Goal: Communication & Community: Answer question/provide support

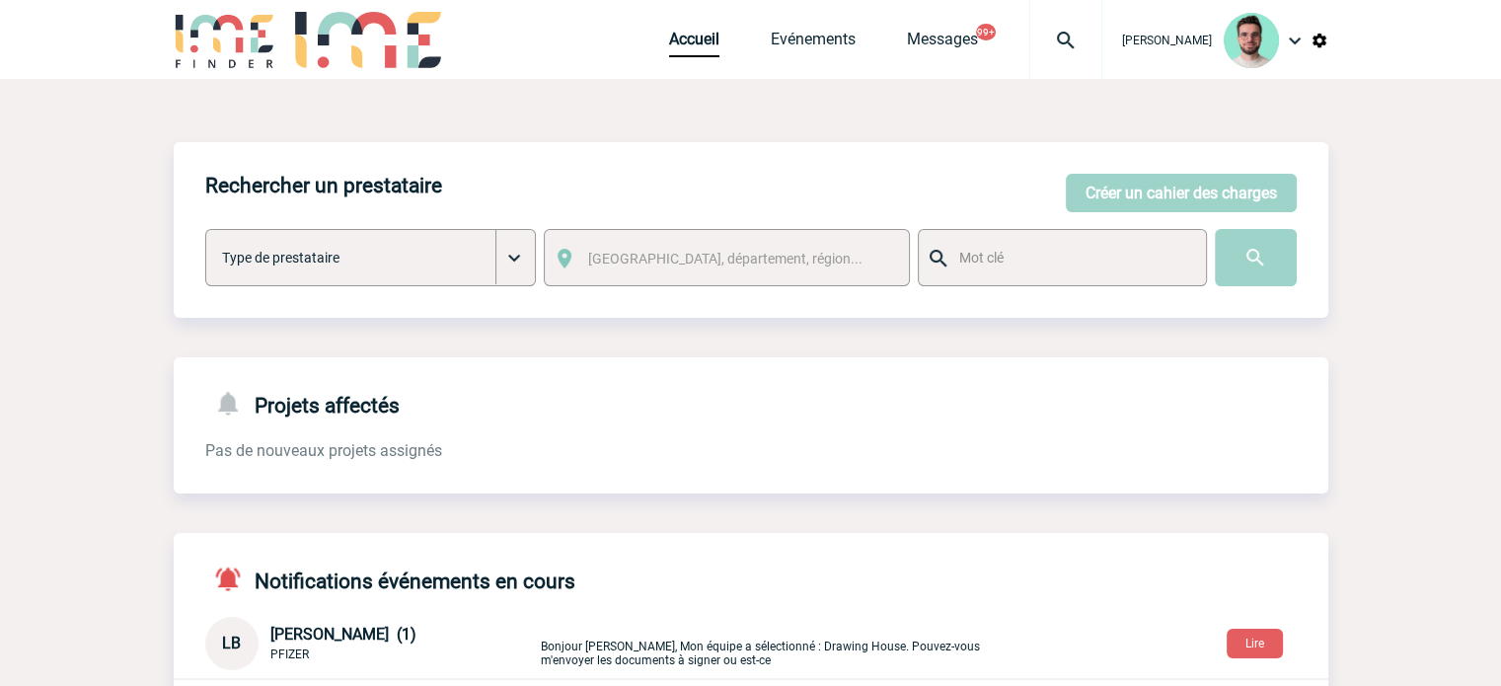
click at [1038, 27] on div at bounding box center [1065, 39] width 73 height 79
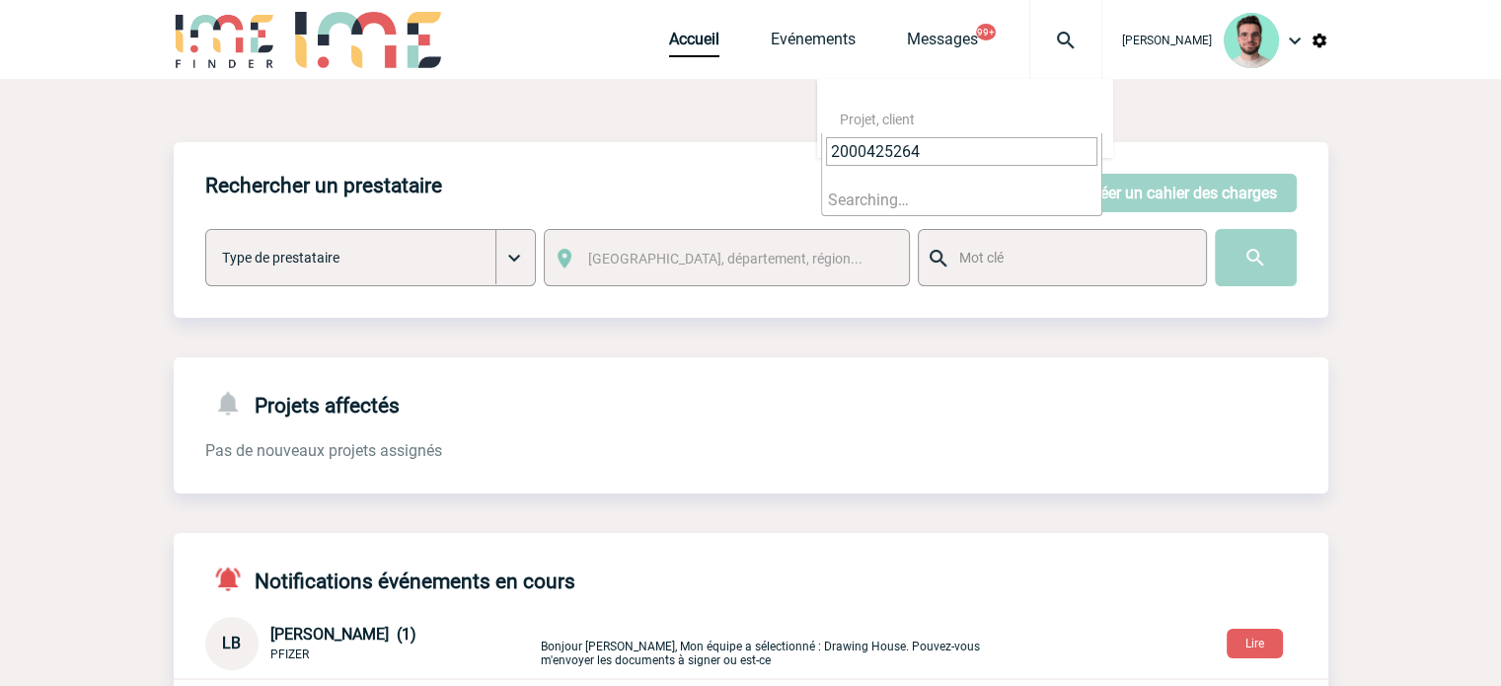
type input "2000425264"
select select "24765"
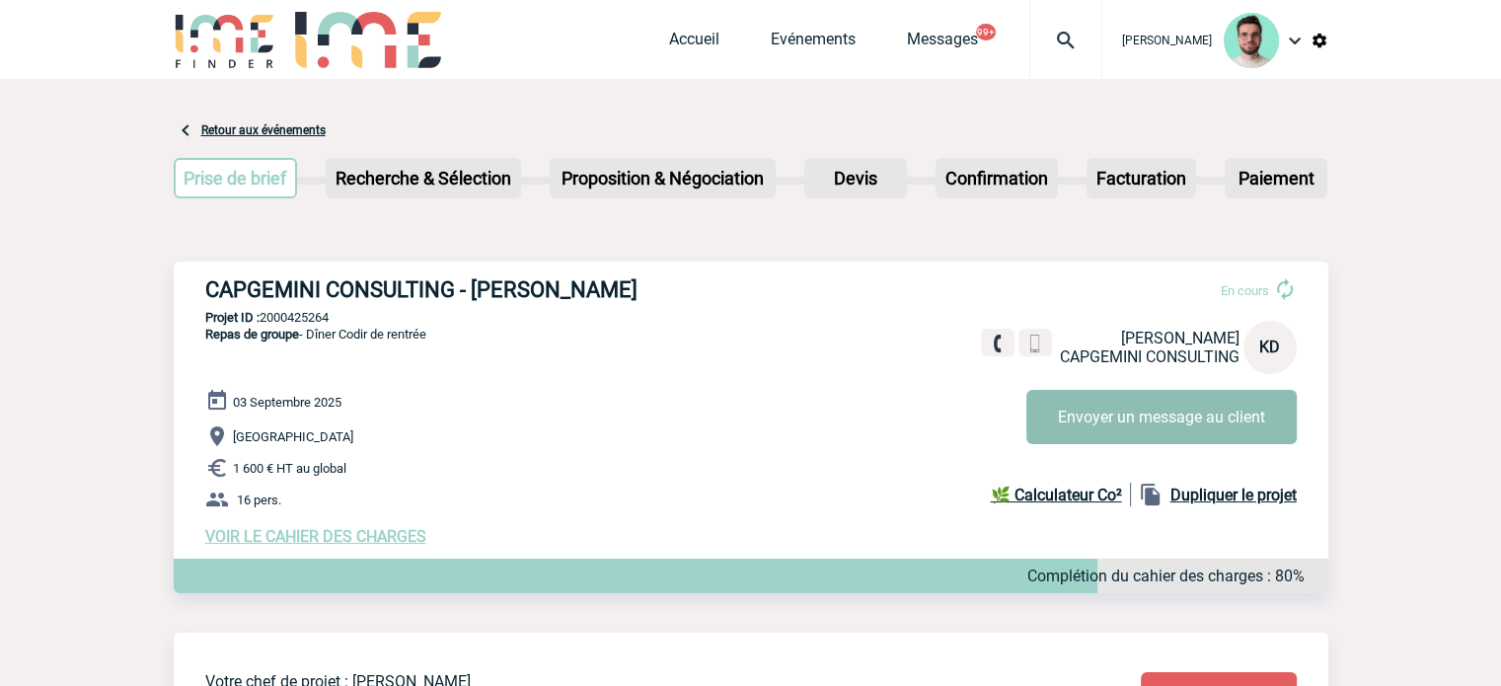
click at [1117, 428] on button "Envoyer un message au client" at bounding box center [1161, 417] width 270 height 54
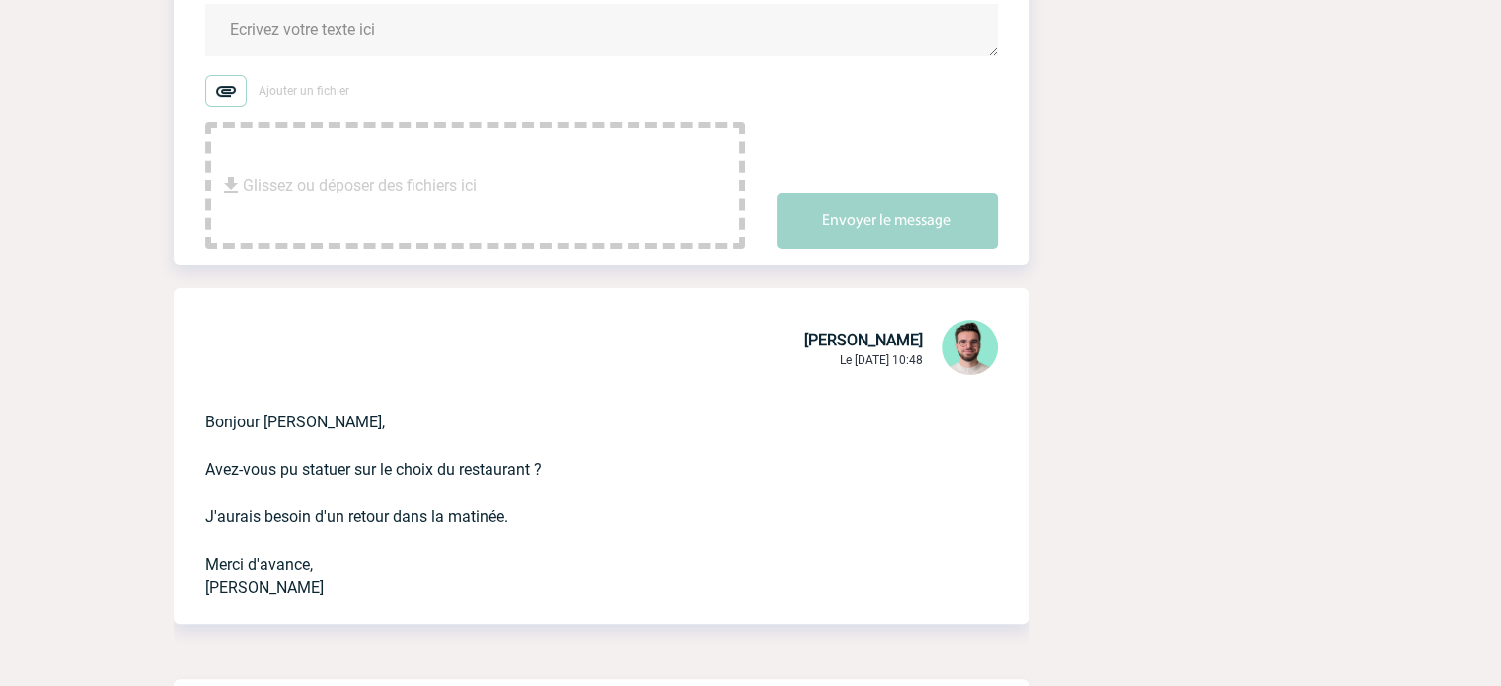
scroll to position [296, 0]
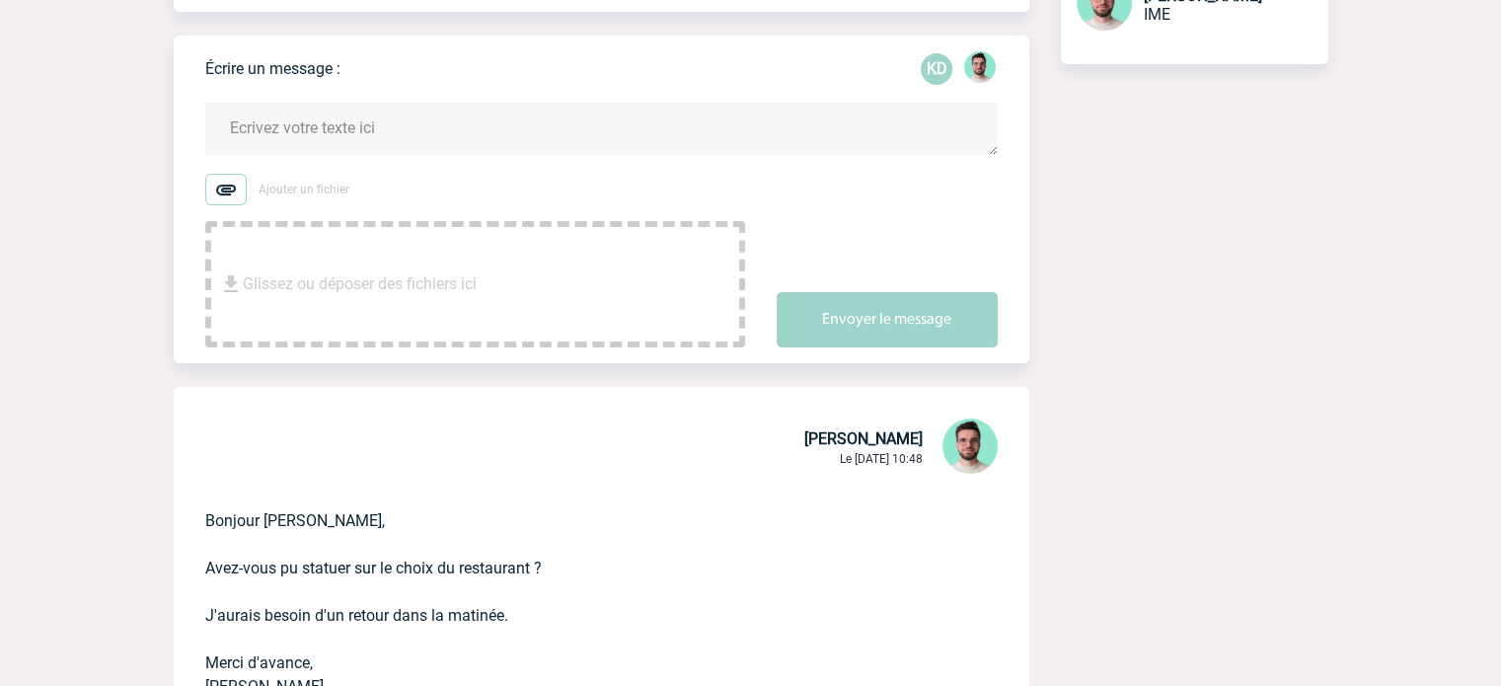
click at [405, 130] on textarea at bounding box center [601, 129] width 792 height 52
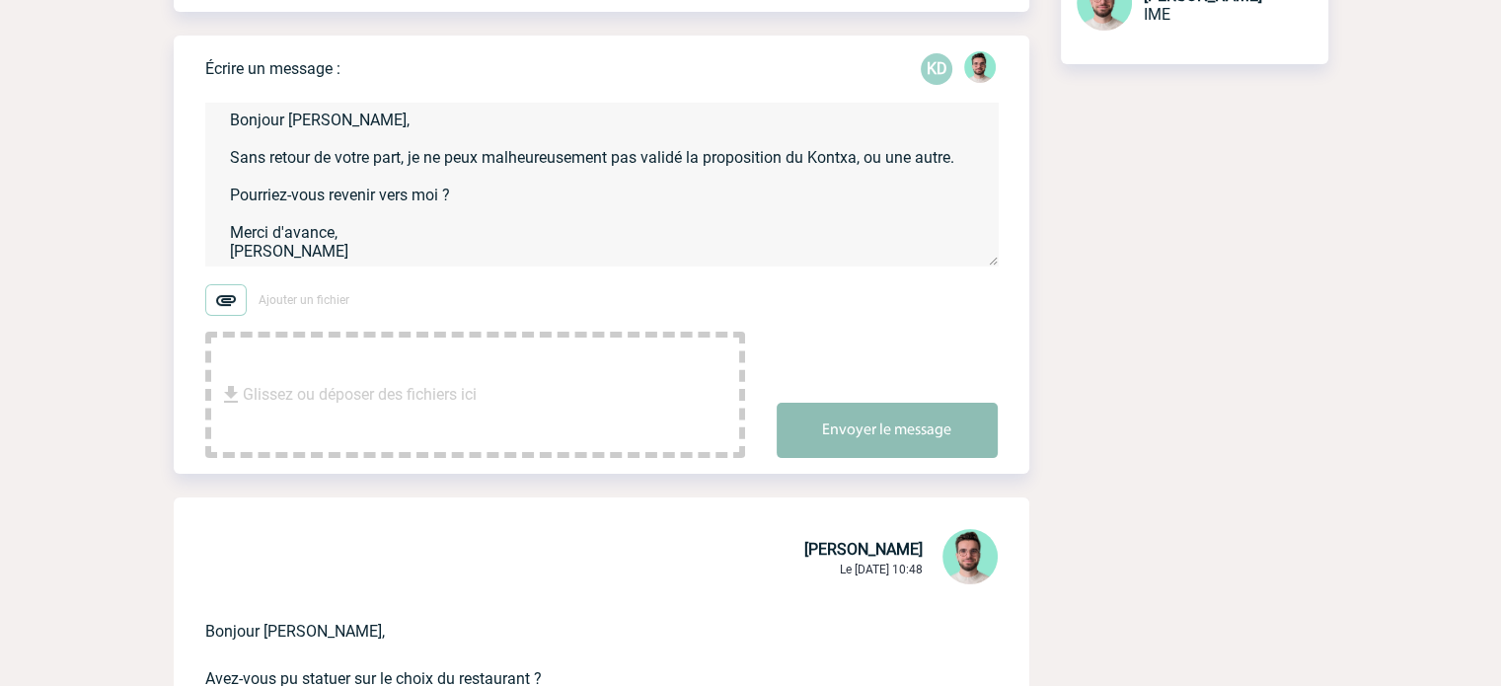
type textarea "Bonjour Ketty, Sans retour de votre part, je ne peux malheureusement pas validé…"
click at [900, 442] on button "Envoyer le message" at bounding box center [886, 430] width 221 height 55
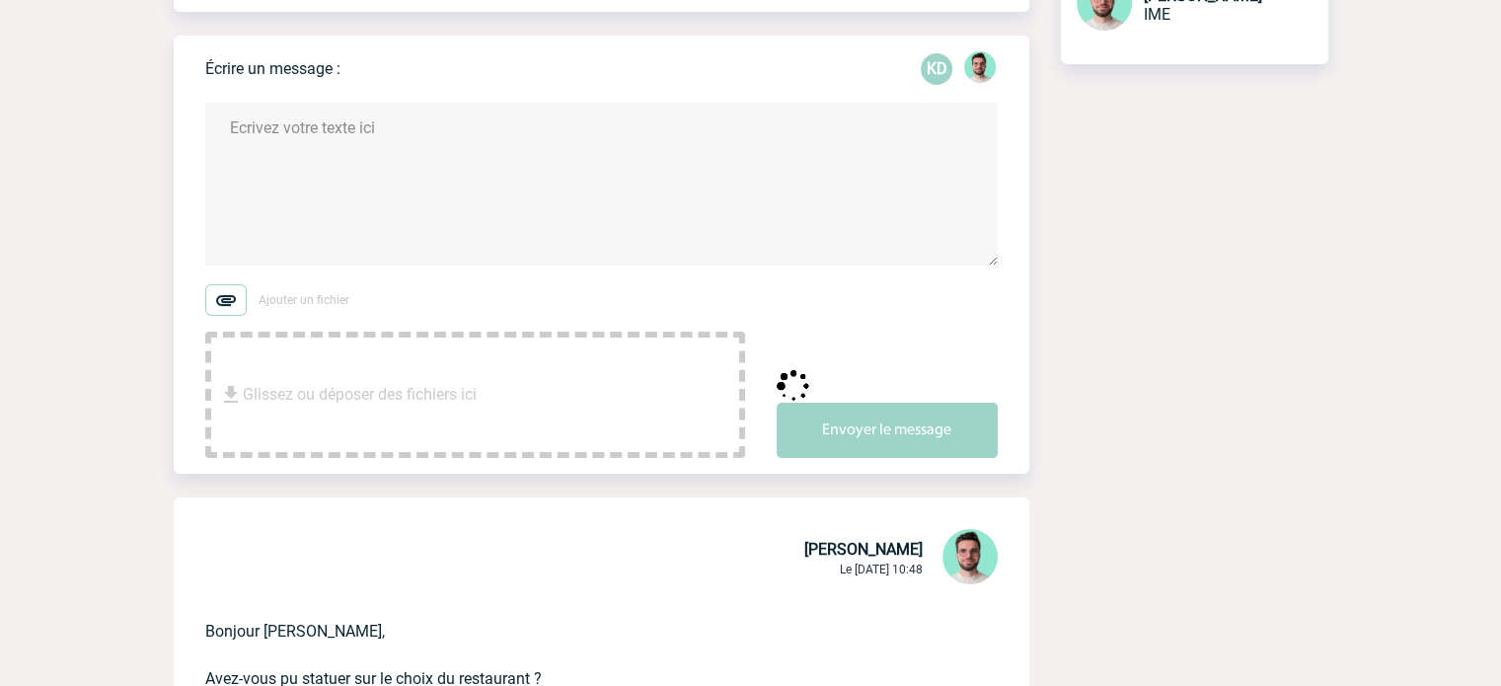
scroll to position [0, 0]
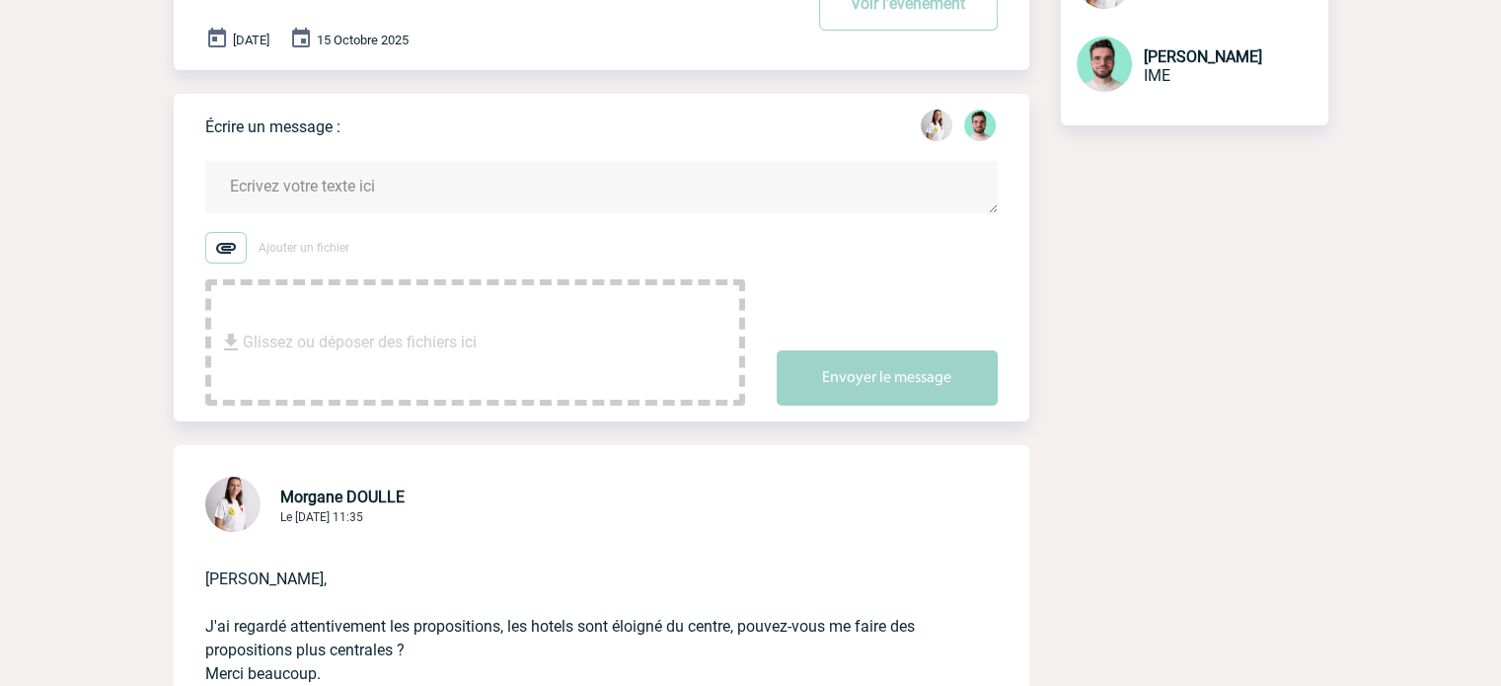
scroll to position [395, 0]
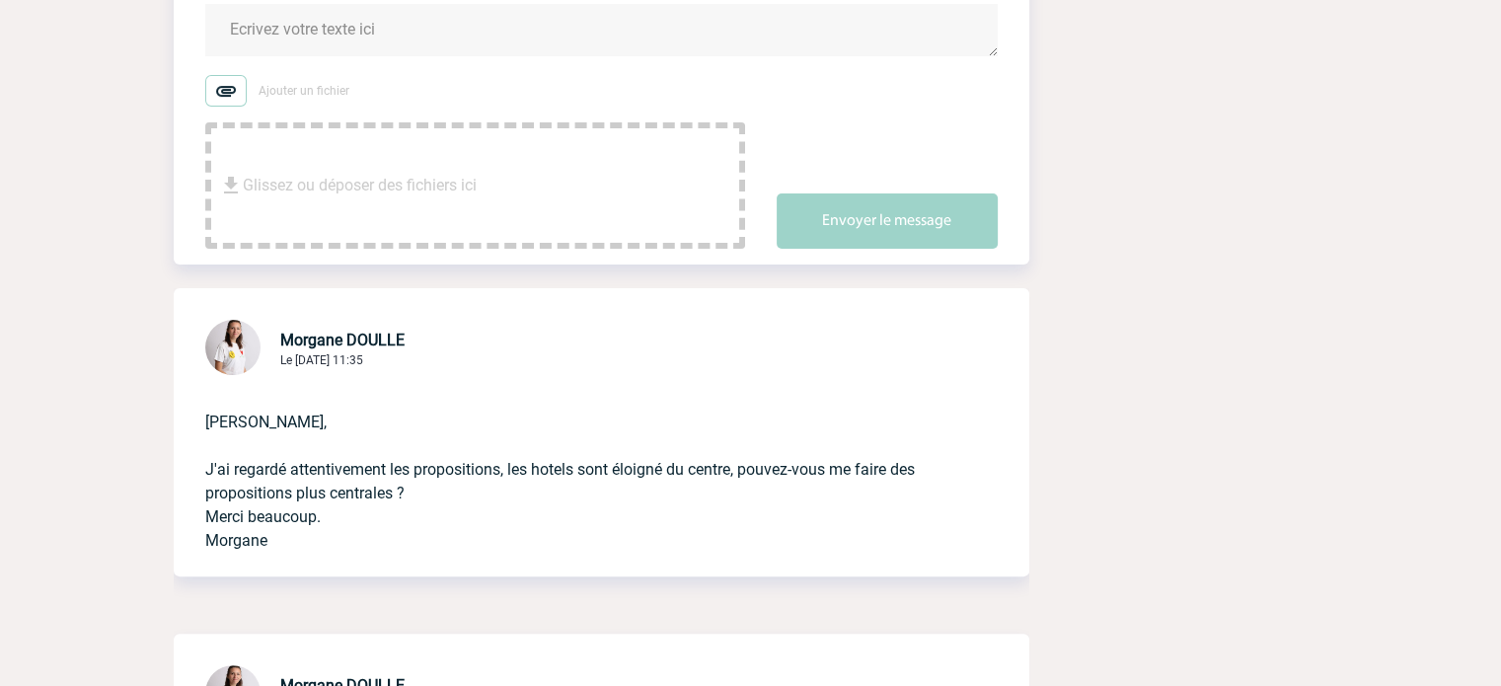
click at [370, 32] on textarea at bounding box center [601, 30] width 792 height 52
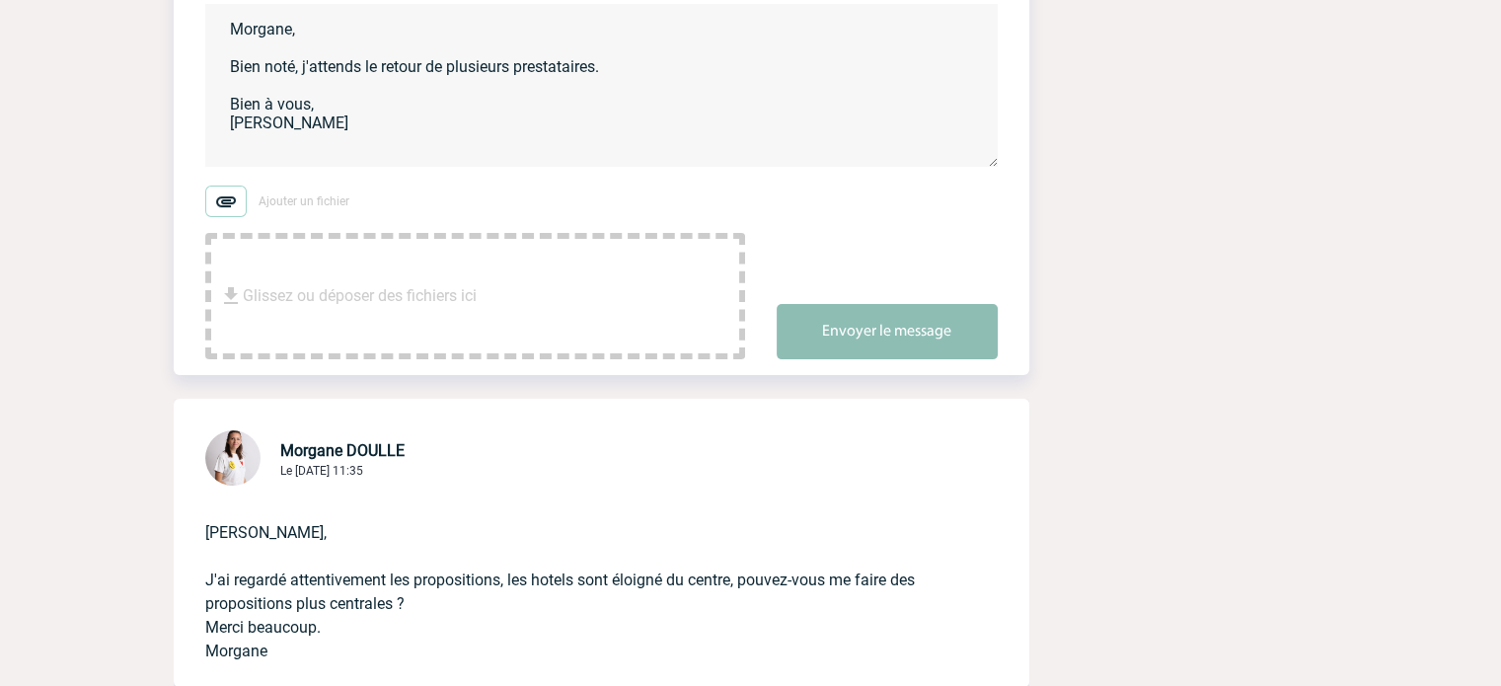
type textarea "Morgane, Bien noté, j'attends le retour de plusieurs prestataires. Bien à vous,…"
click at [860, 351] on button "Envoyer le message" at bounding box center [886, 331] width 221 height 55
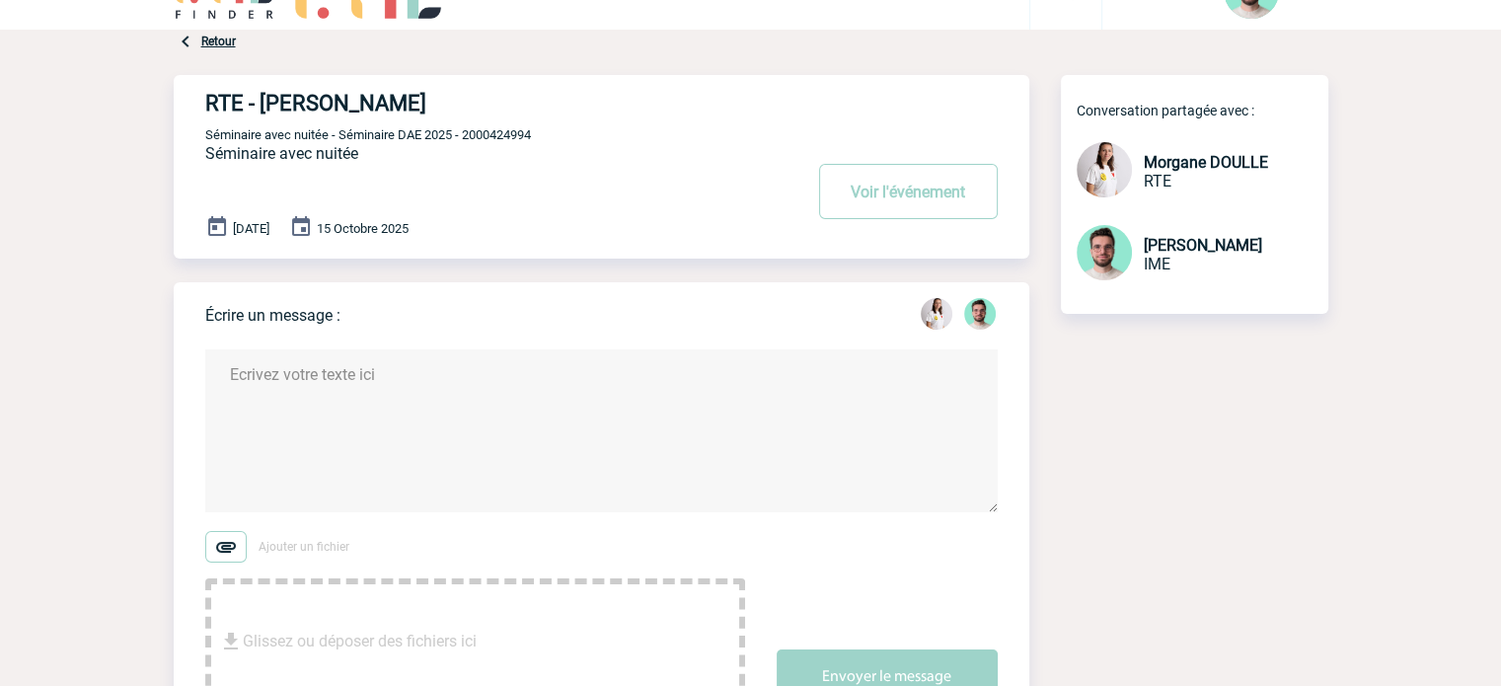
scroll to position [0, 0]
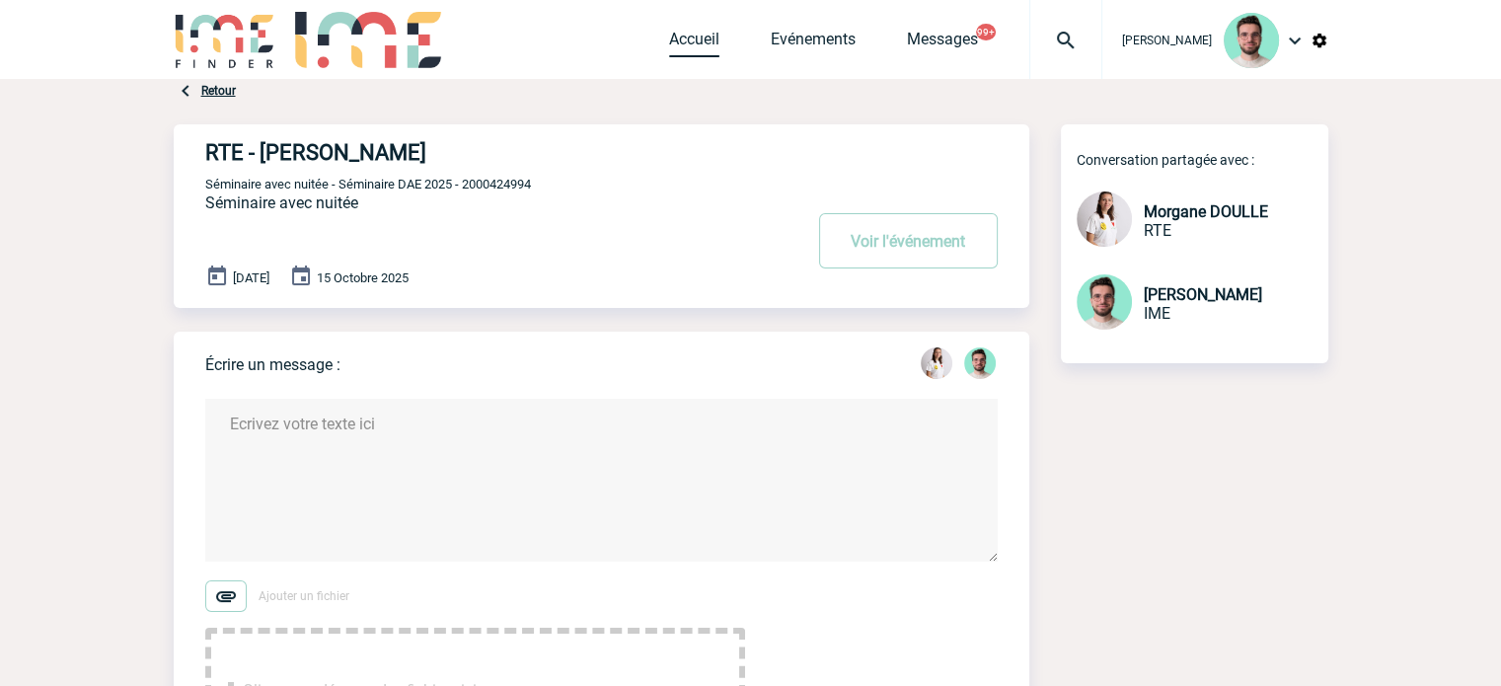
click at [689, 50] on link "Accueil" at bounding box center [694, 44] width 50 height 28
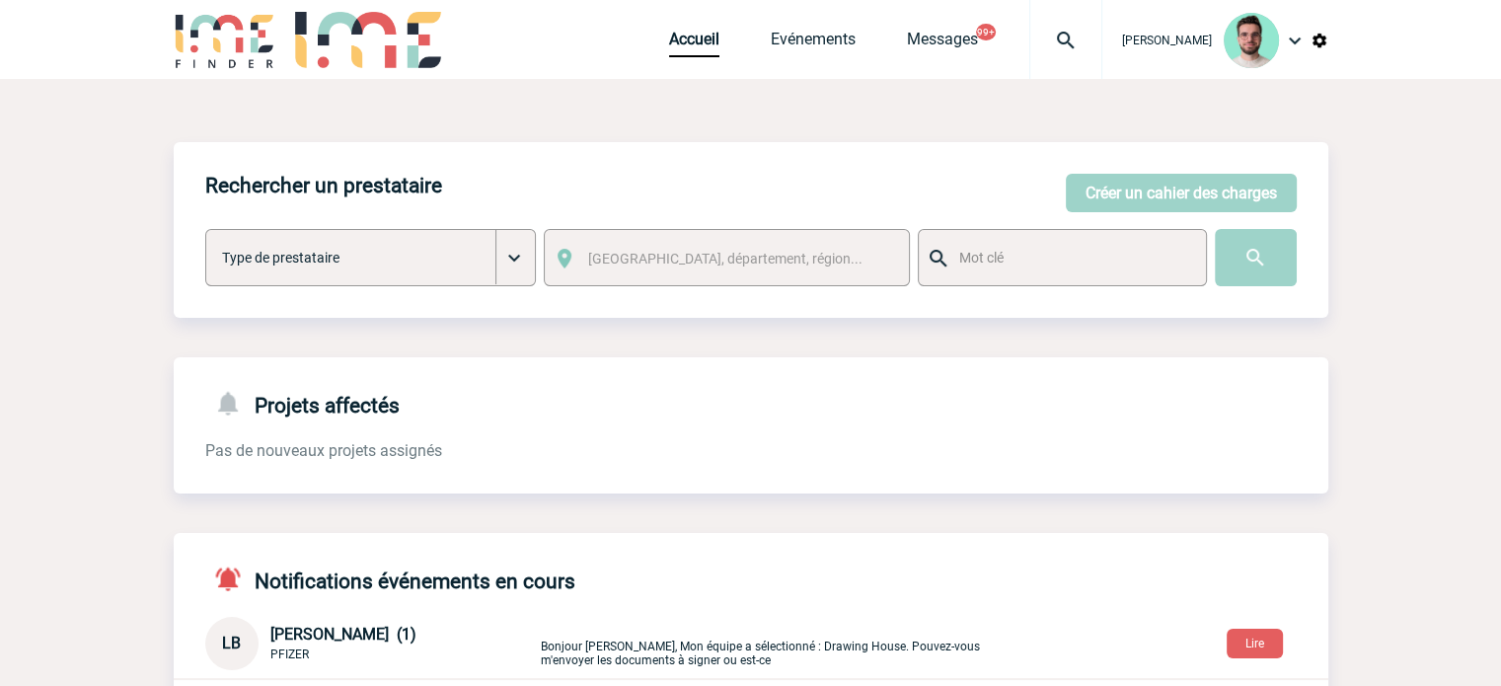
click at [1057, 41] on img at bounding box center [1065, 41] width 71 height 24
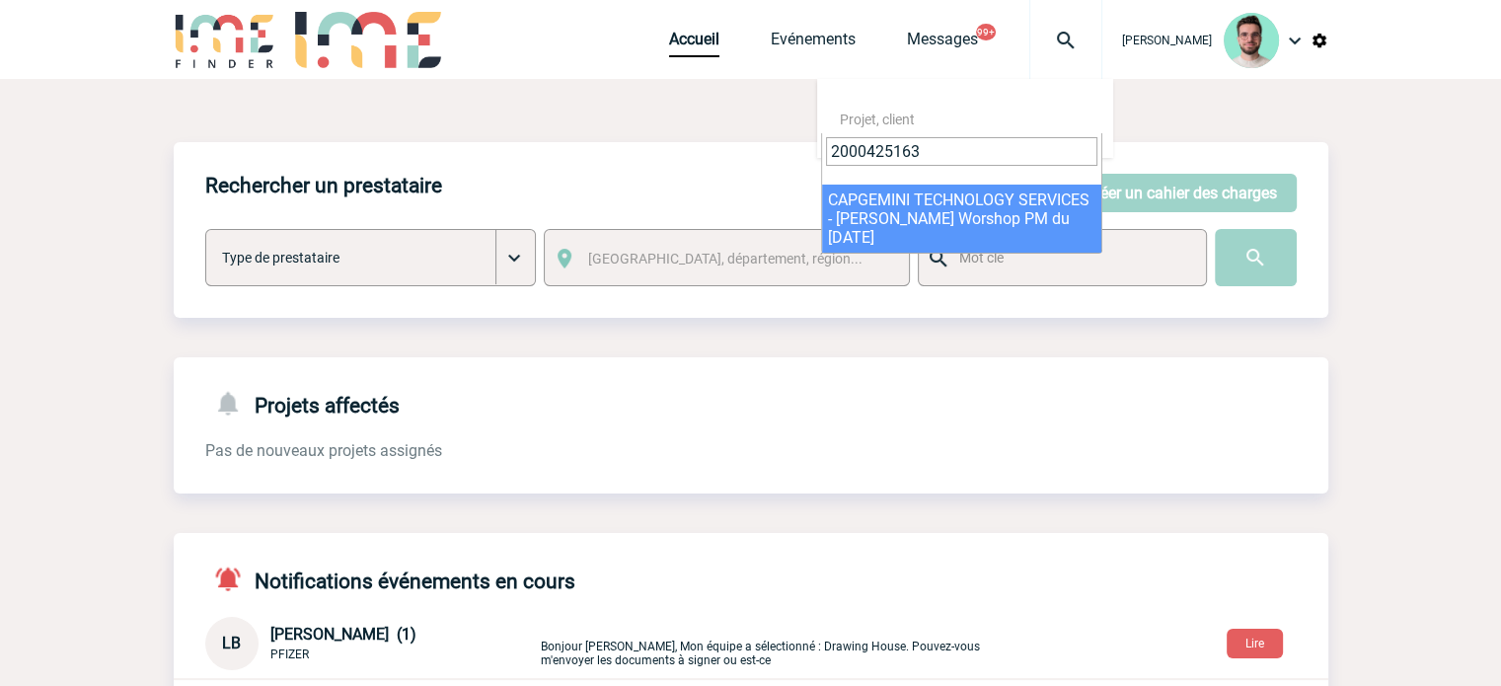
type input "2000425163"
select select "24664"
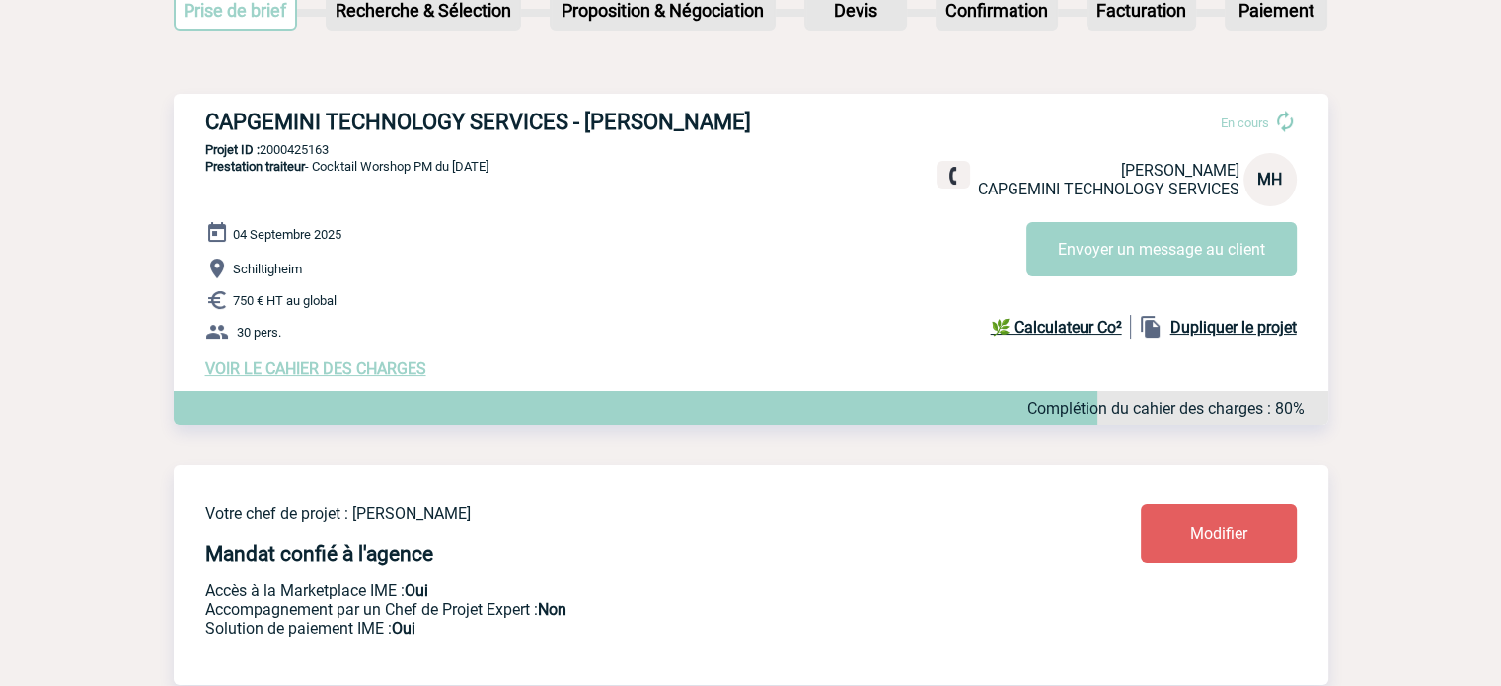
scroll to position [47, 0]
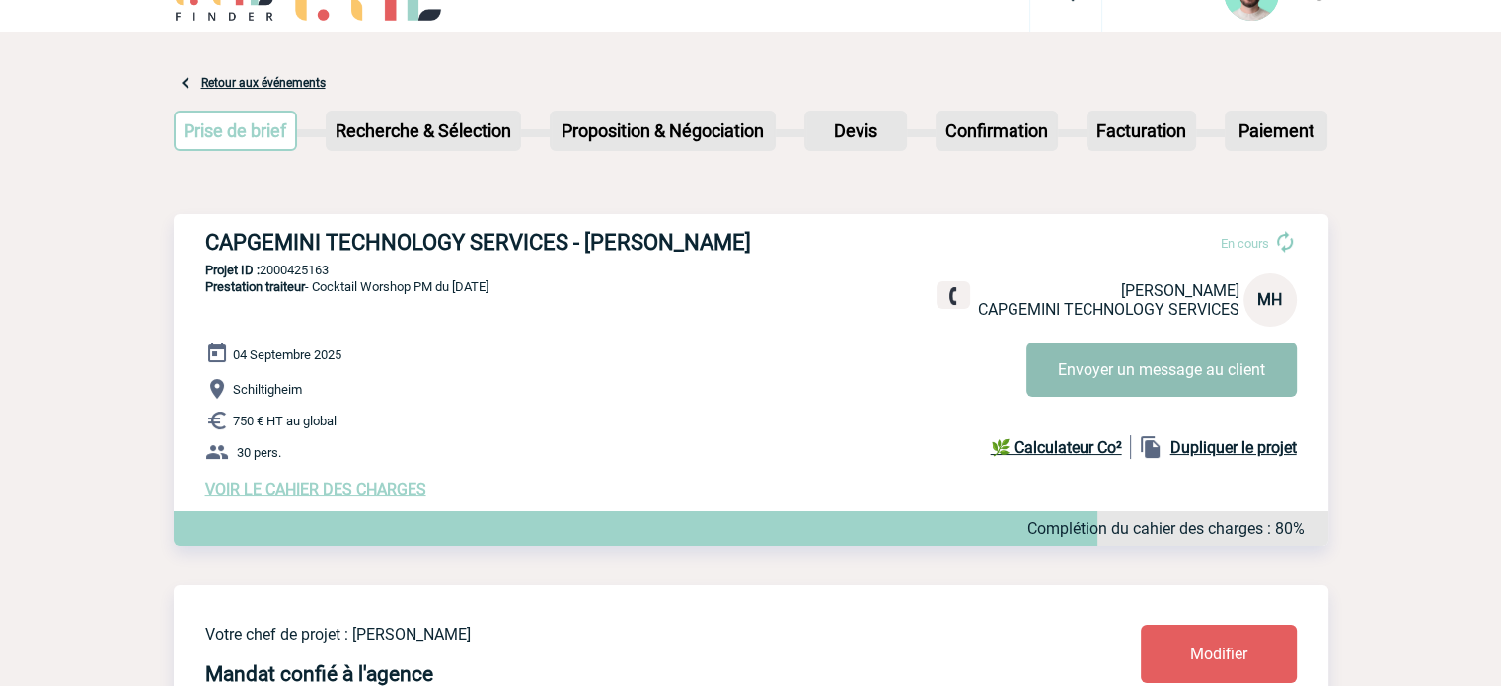
click at [1080, 374] on button "Envoyer un message au client" at bounding box center [1161, 369] width 270 height 54
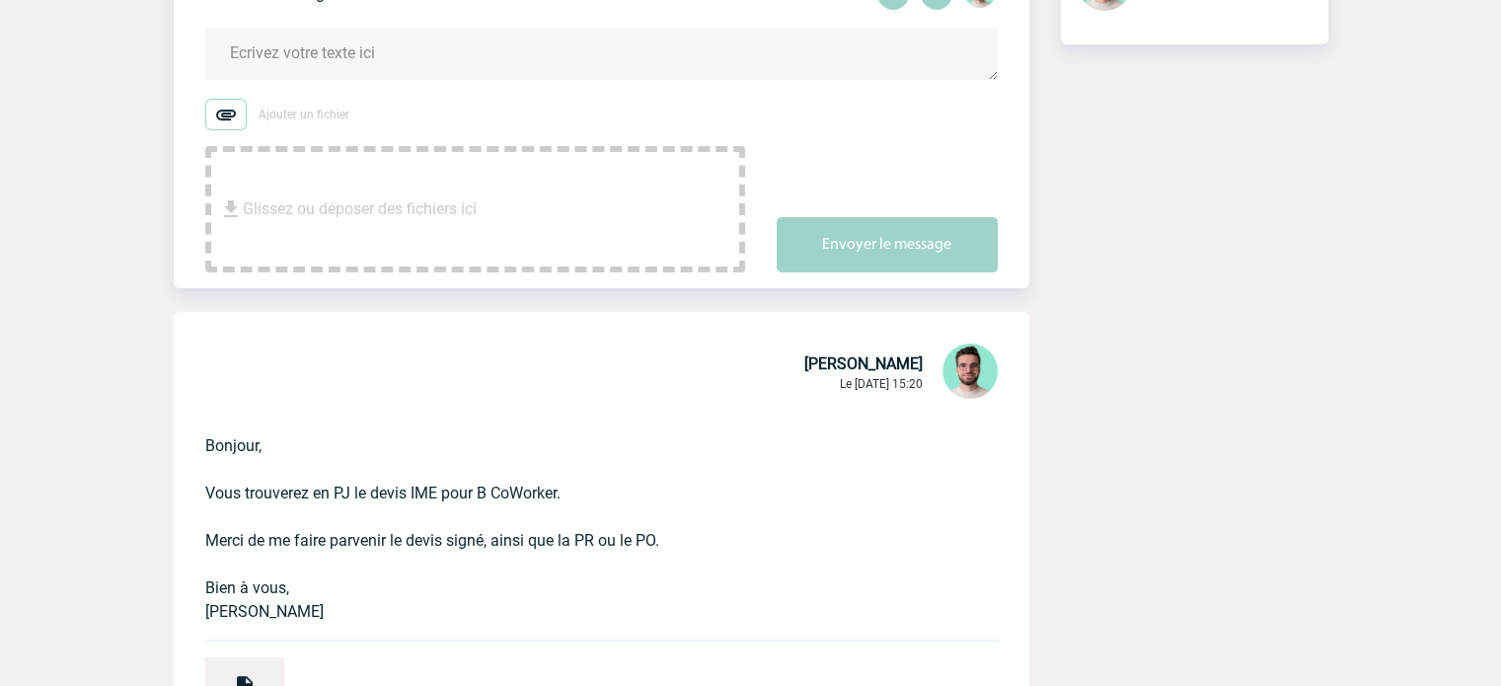
scroll to position [296, 0]
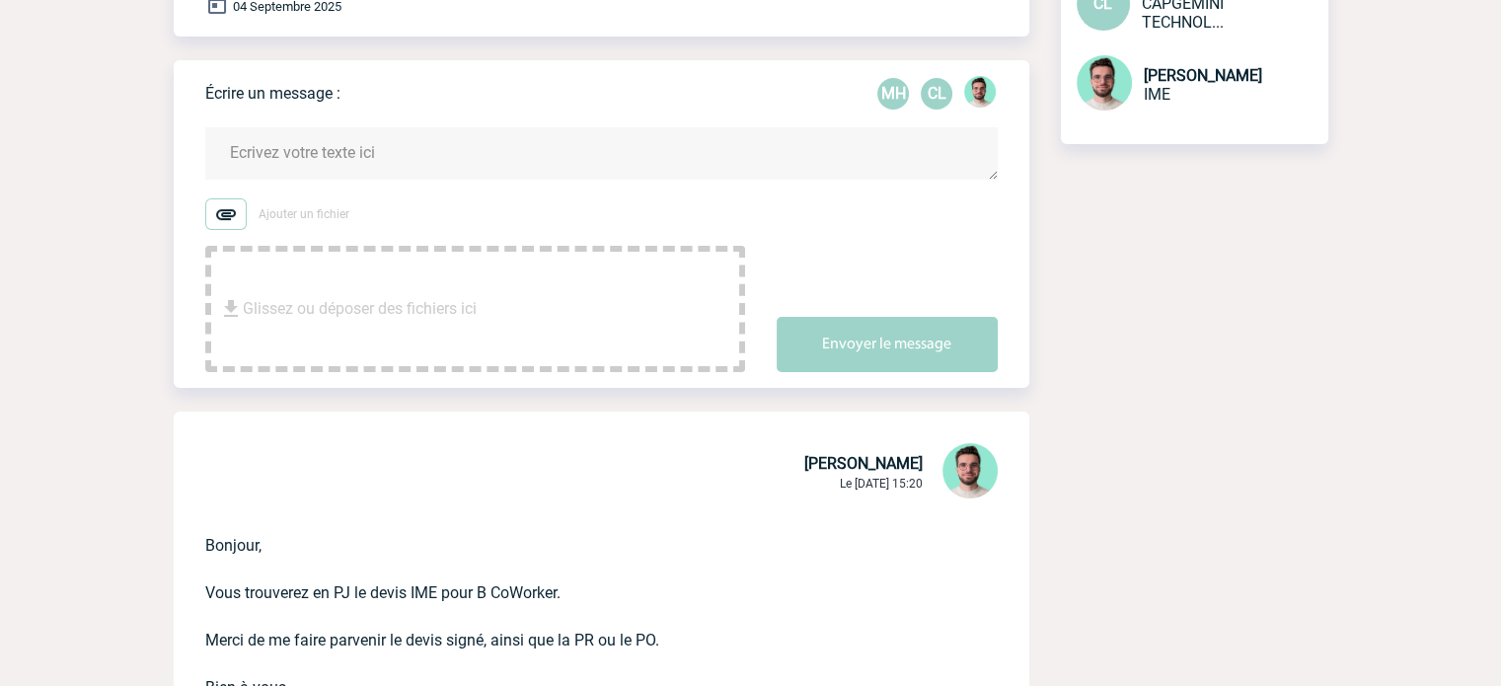
click at [351, 157] on textarea at bounding box center [601, 153] width 792 height 52
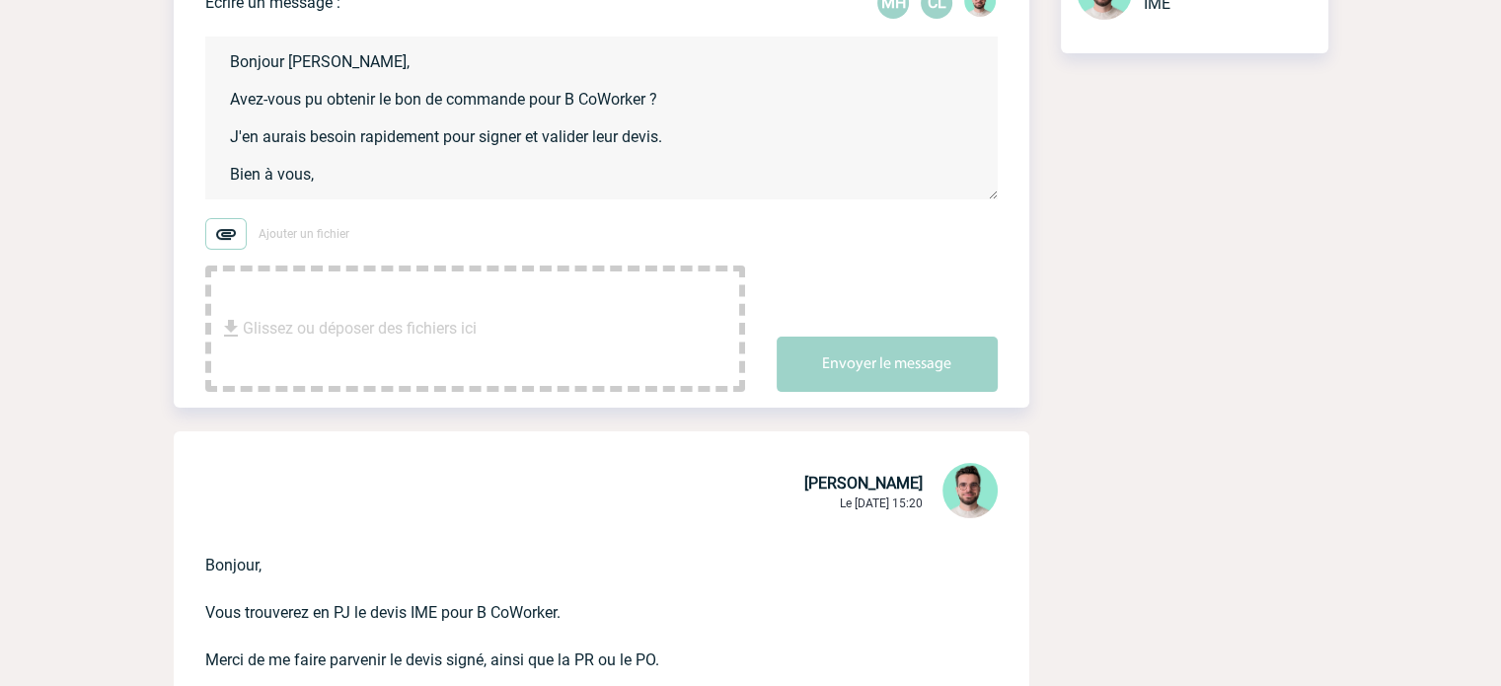
scroll to position [4, 0]
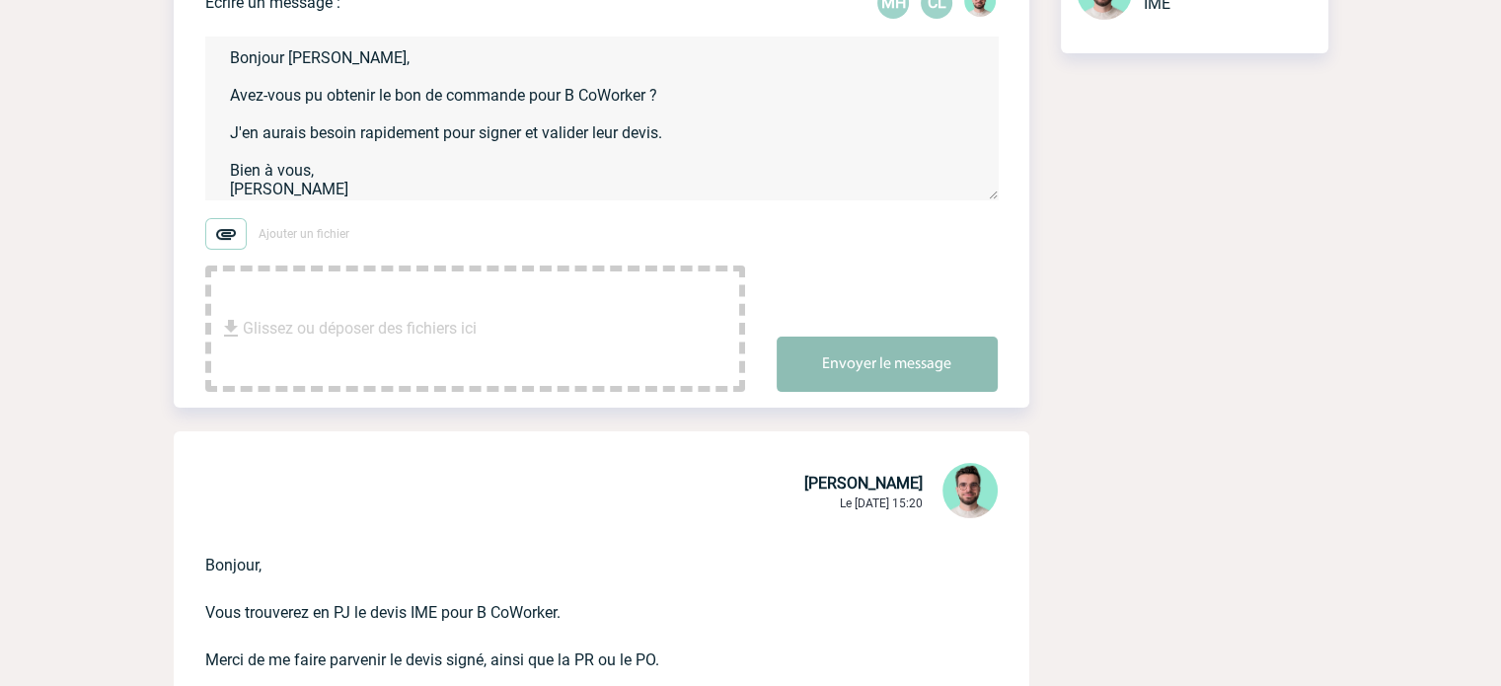
type textarea "Bonjour Marie-Claude, Avez-vous pu obtenir le bon de commande pour B CoWorker ?…"
click at [949, 361] on button "Envoyer le message" at bounding box center [886, 363] width 221 height 55
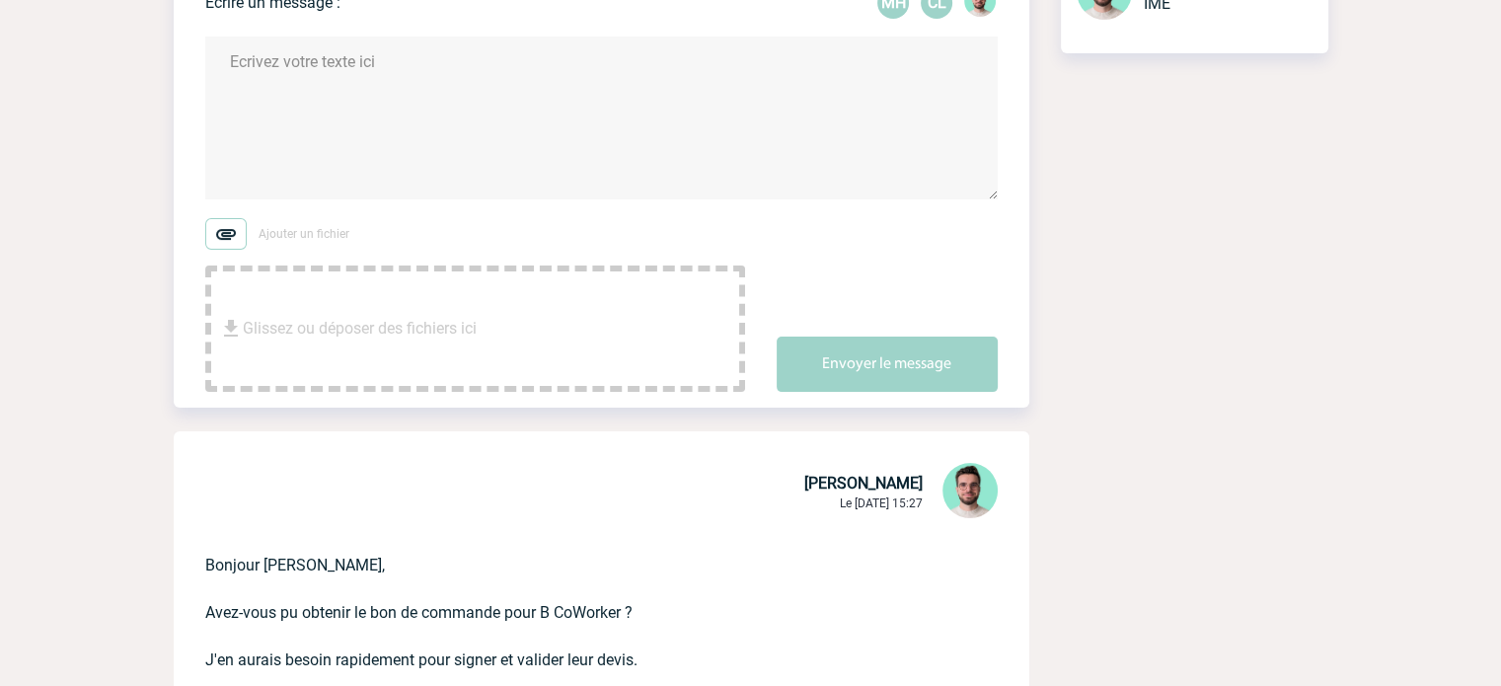
scroll to position [0, 0]
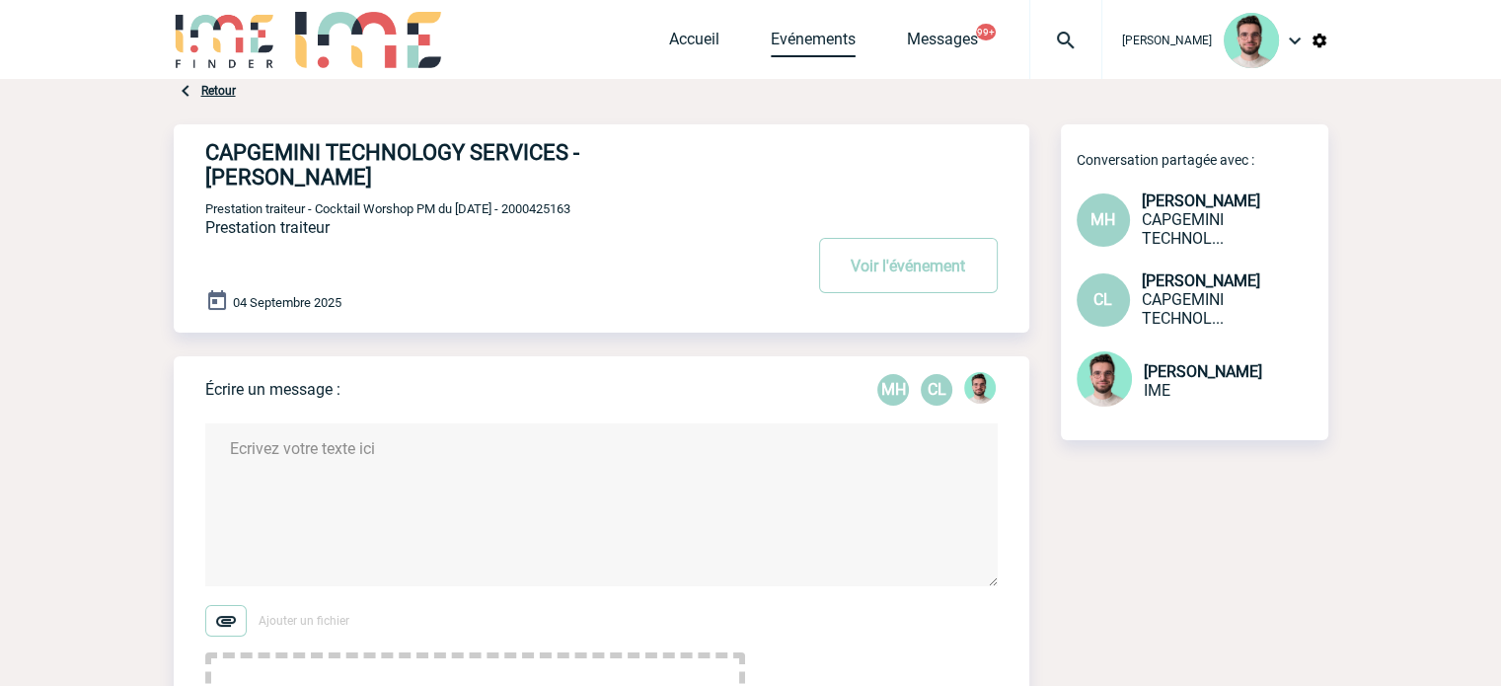
click at [791, 49] on link "Evénements" at bounding box center [813, 44] width 85 height 28
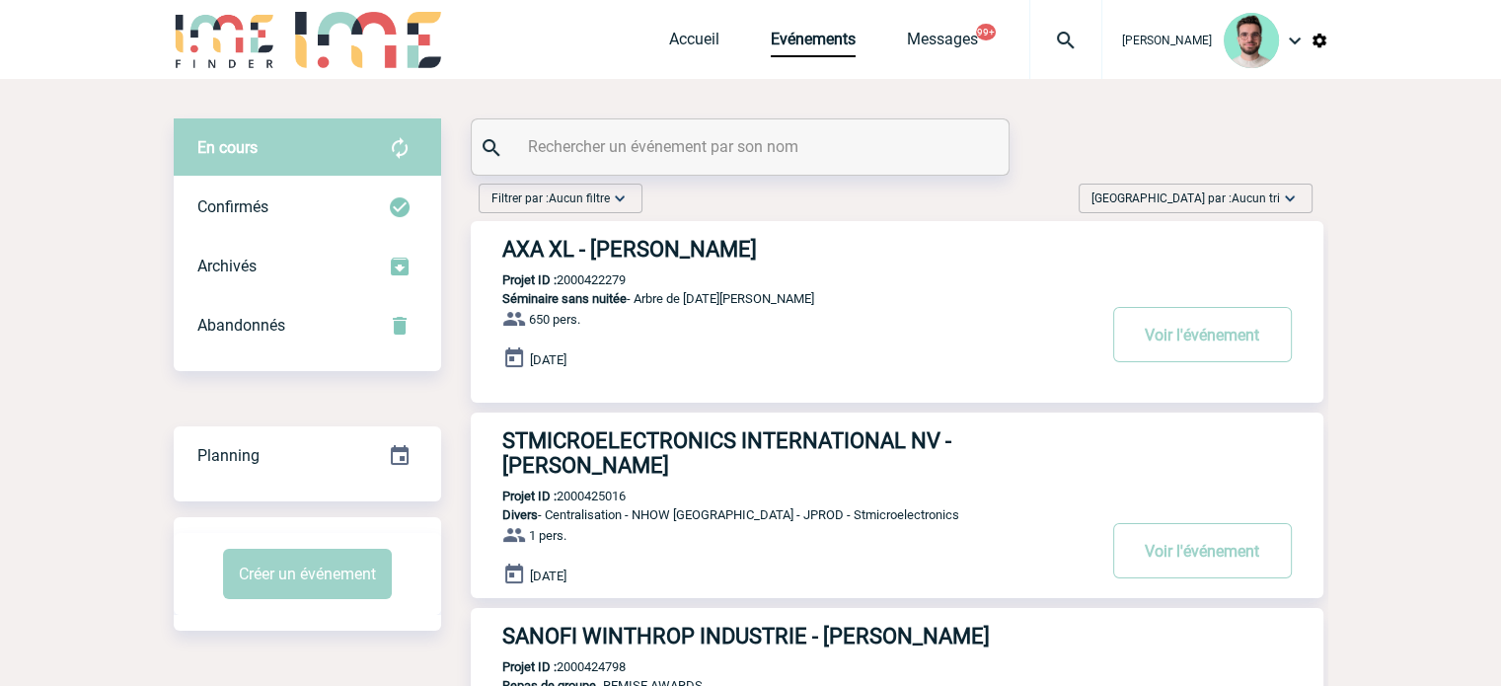
click at [601, 141] on input "text" at bounding box center [742, 146] width 439 height 29
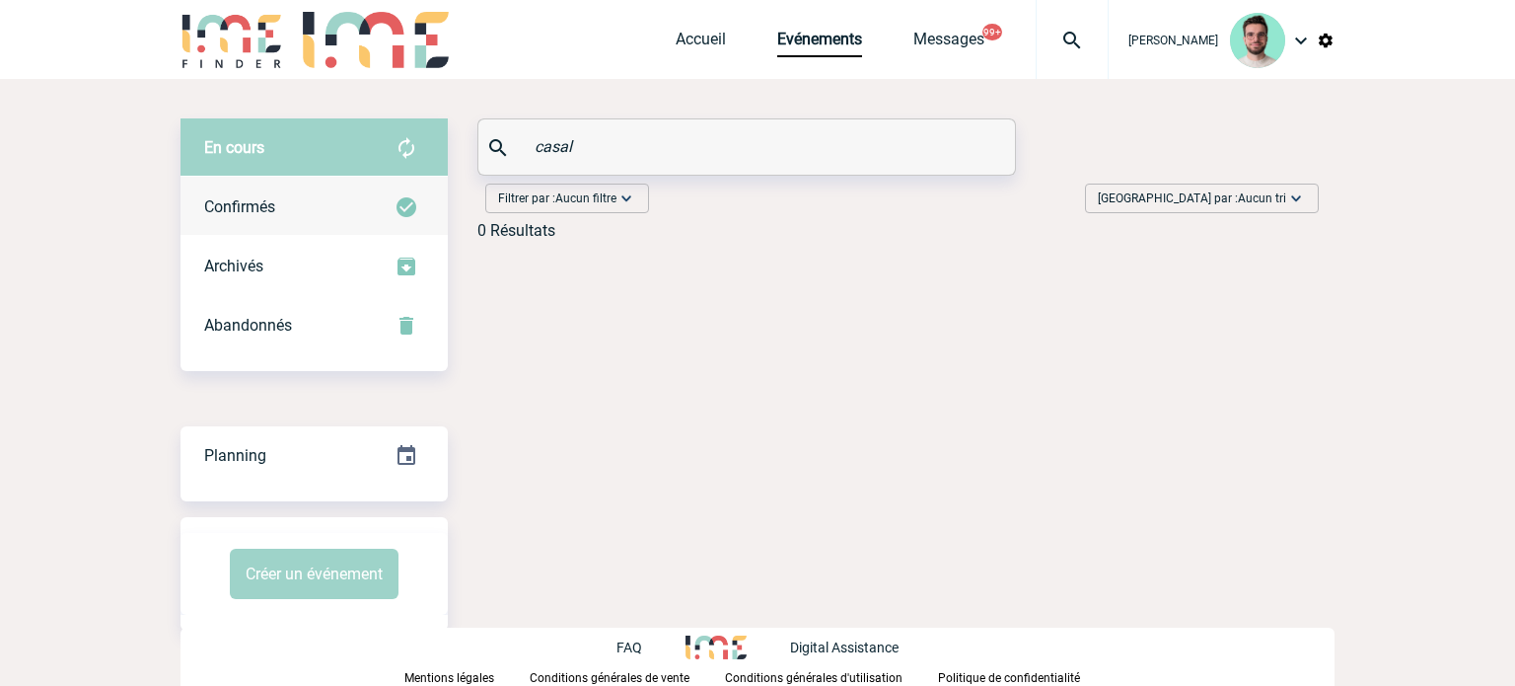
type input "casal"
click at [382, 183] on div "Confirmés" at bounding box center [314, 207] width 267 height 59
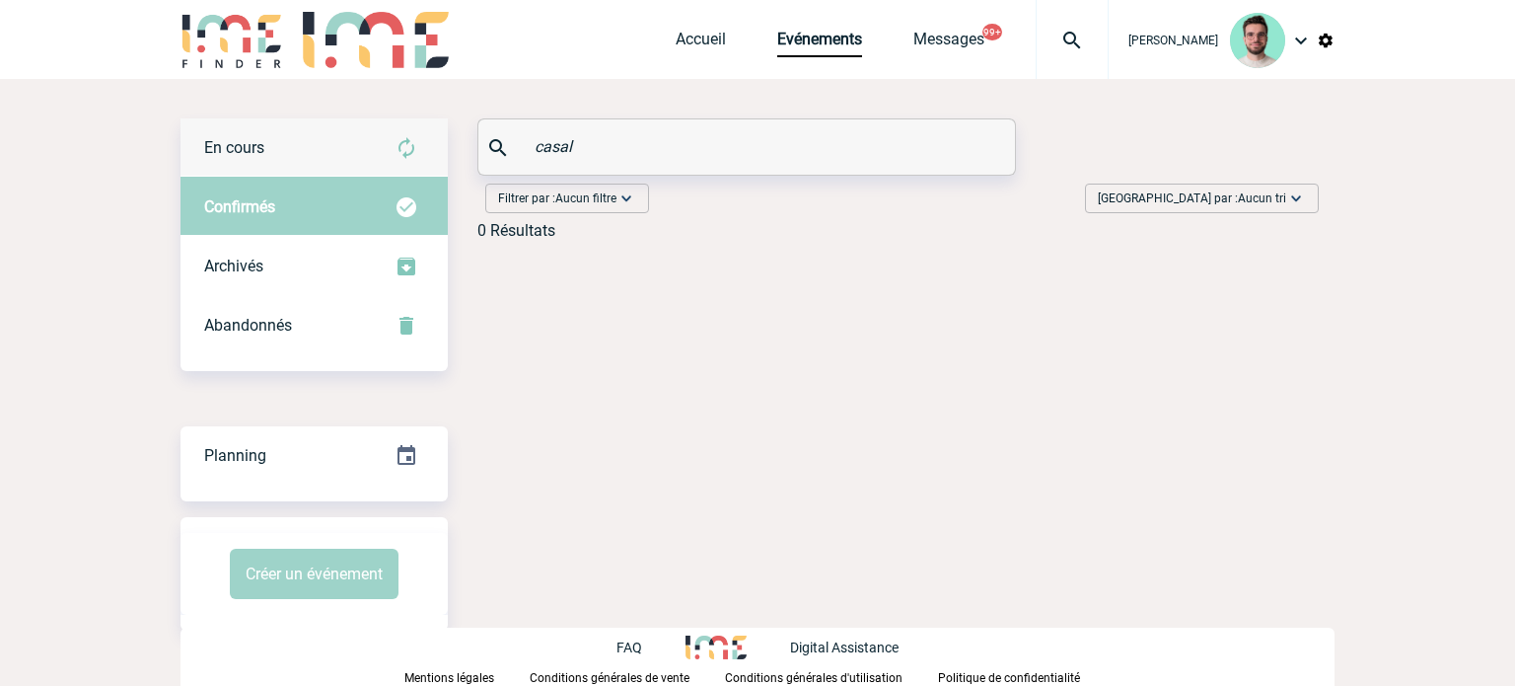
click at [367, 138] on div "En cours" at bounding box center [314, 147] width 267 height 59
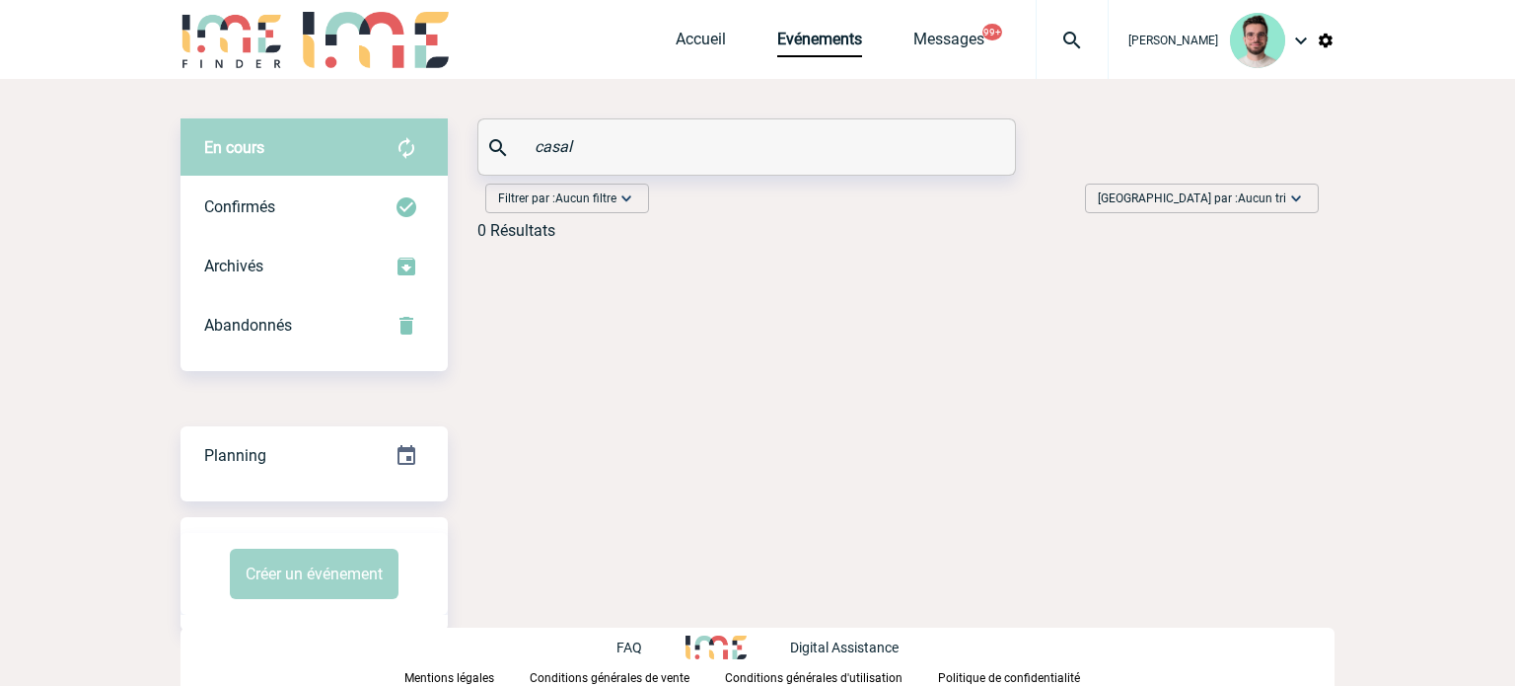
drag, startPoint x: 615, startPoint y: 145, endPoint x: 497, endPoint y: 146, distance: 117.4
click at [497, 146] on div "casal" at bounding box center [747, 146] width 537 height 55
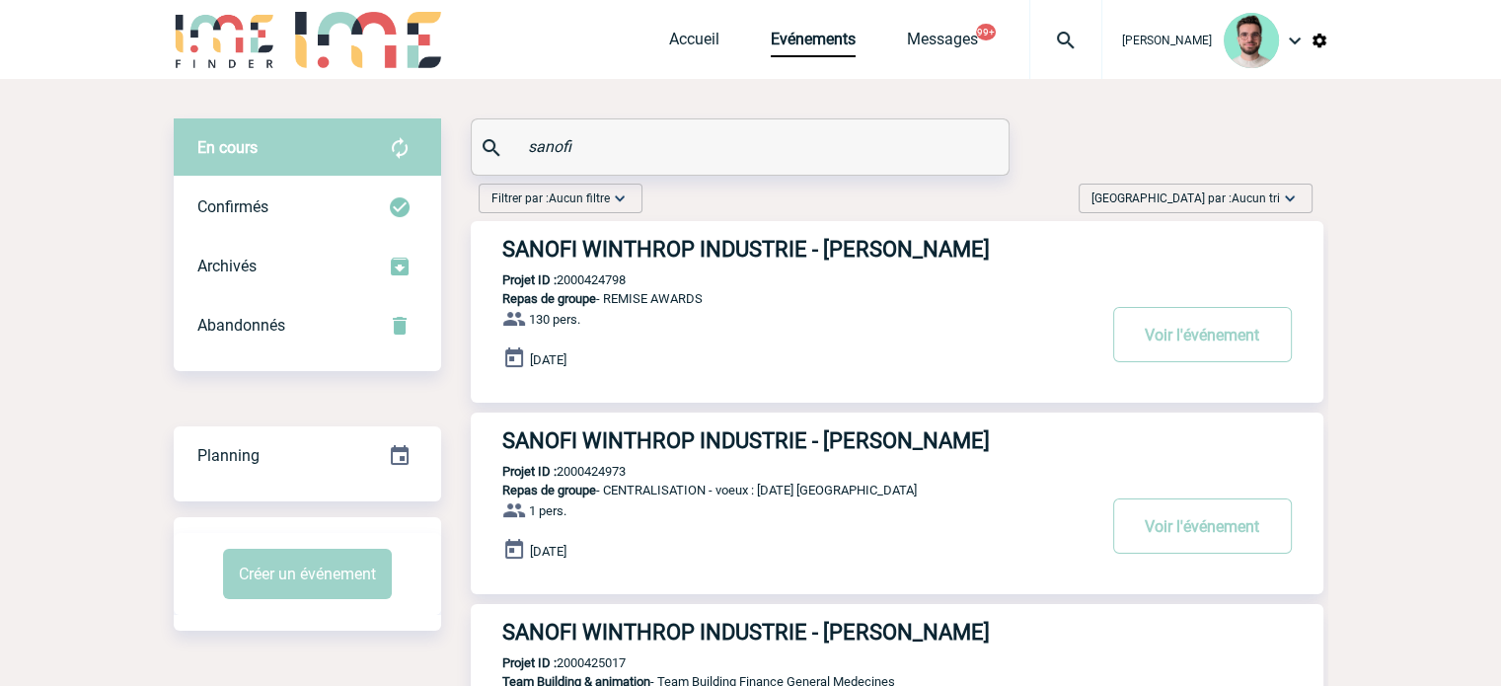
click at [674, 141] on input "sanofi" at bounding box center [742, 146] width 439 height 29
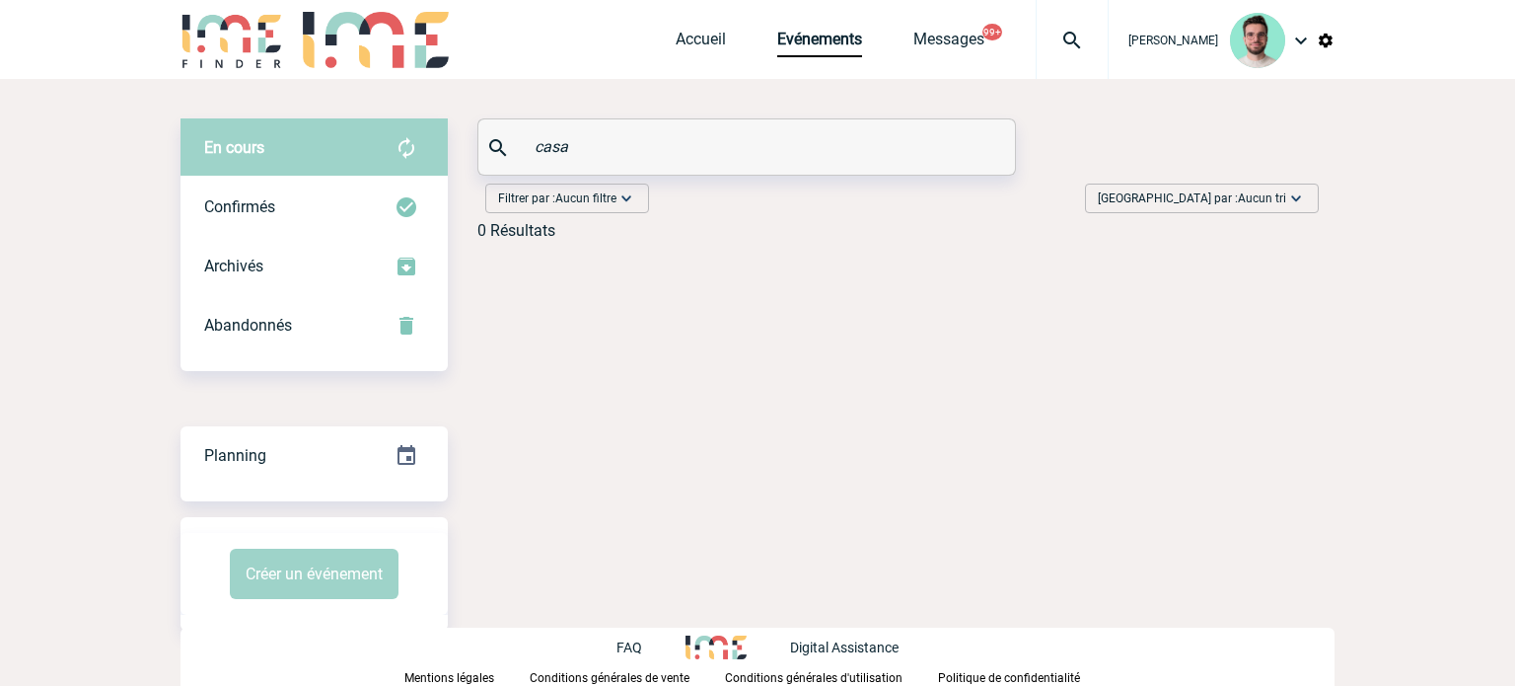
type input "casa"
click at [1044, 51] on img at bounding box center [1072, 41] width 71 height 24
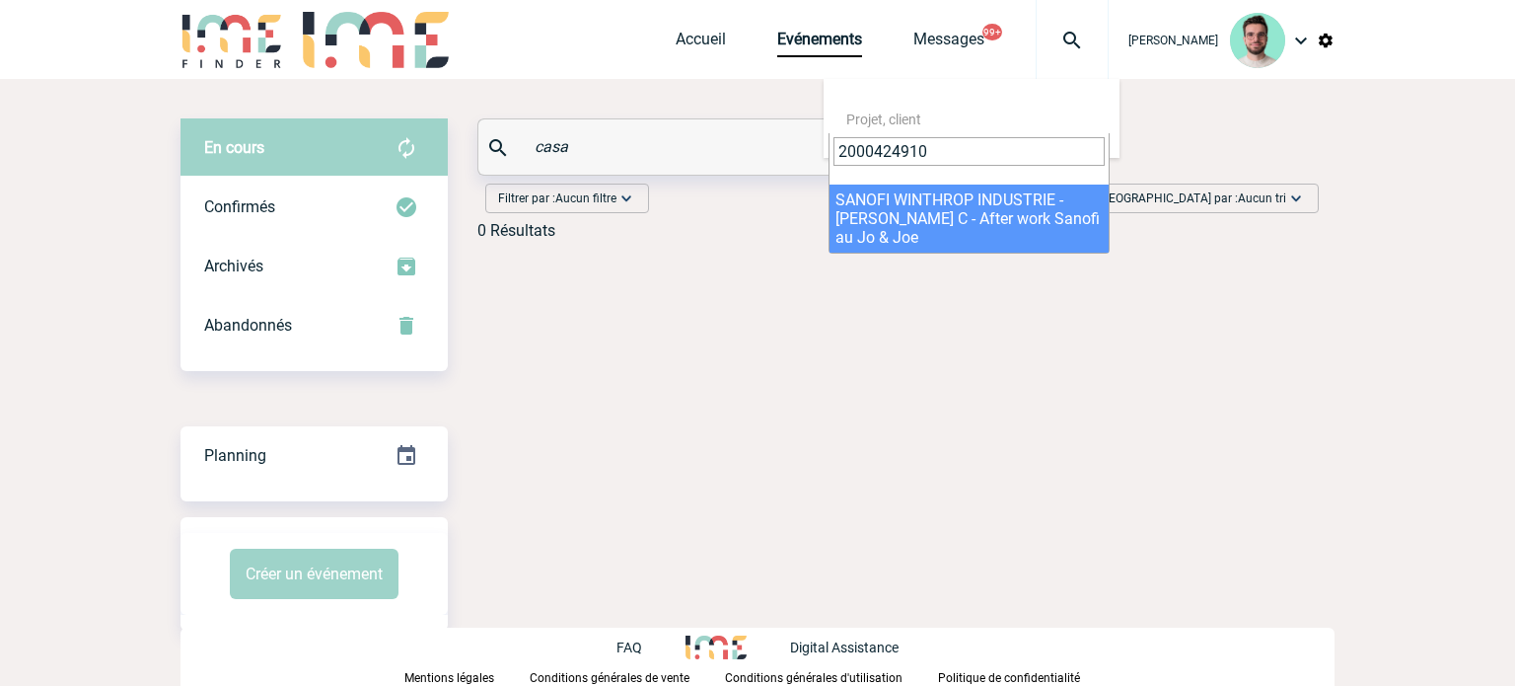
type input "2000424910"
select select "24411"
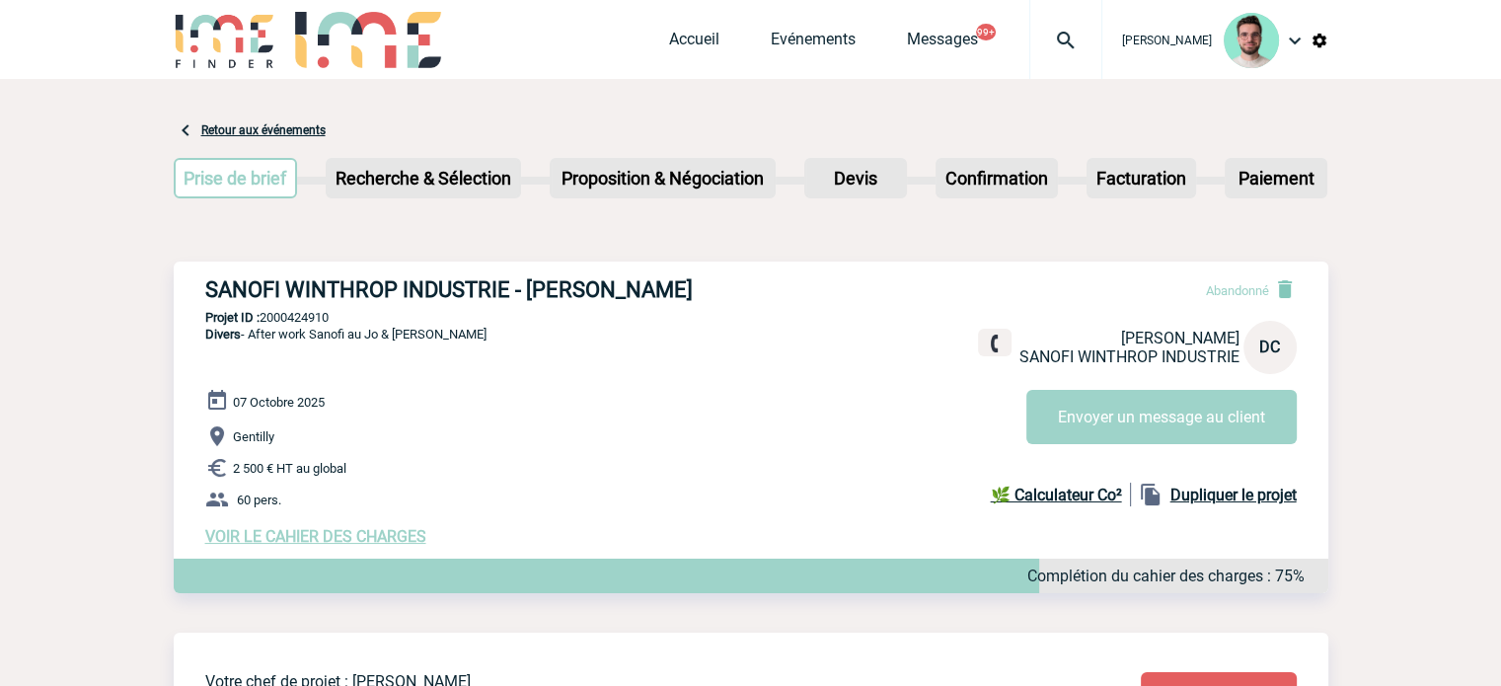
click at [656, 43] on div "[PERSON_NAME] Accueil Evénements" at bounding box center [751, 42] width 1154 height 84
click at [669, 37] on link "Accueil" at bounding box center [694, 44] width 50 height 28
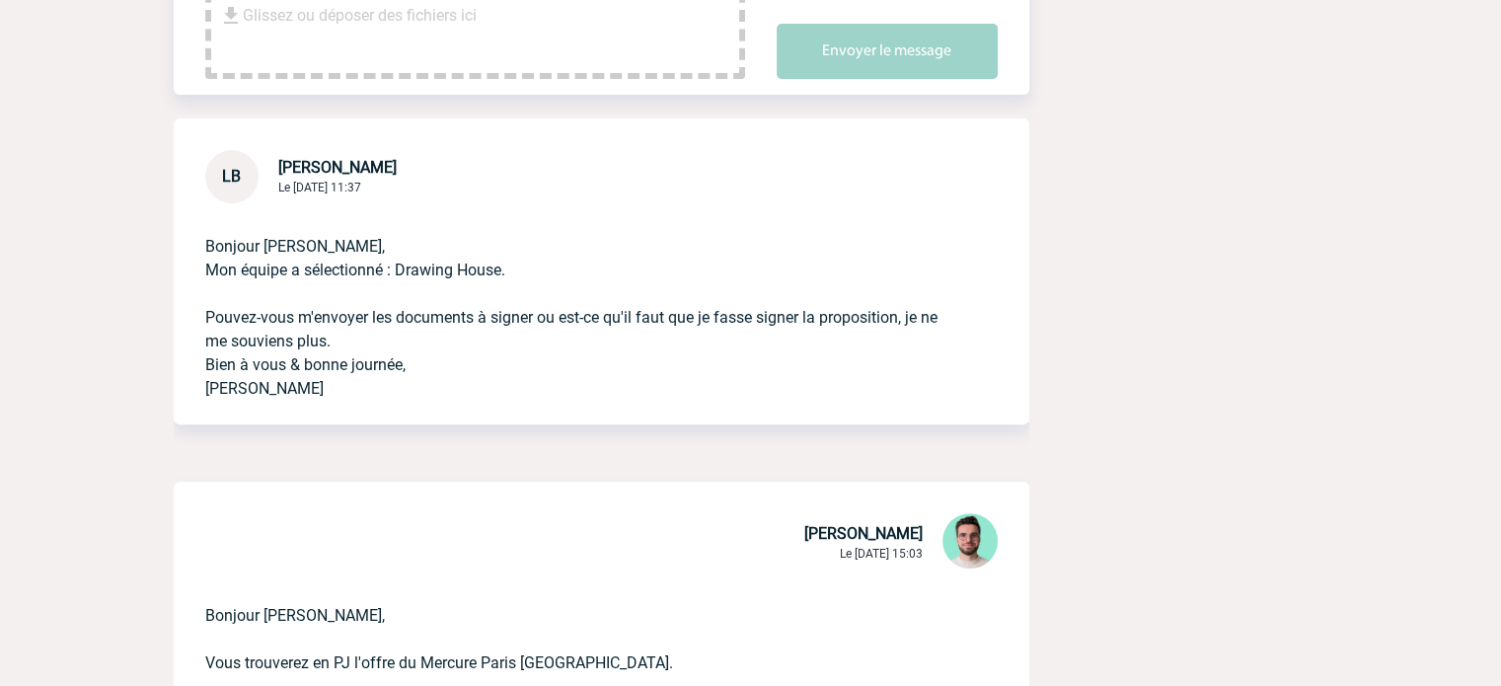
scroll to position [197, 0]
